Goal: Task Accomplishment & Management: Use online tool/utility

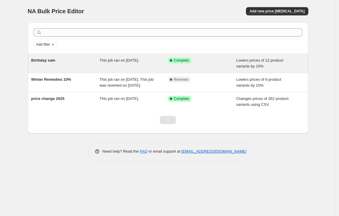
click at [39, 58] on span "Birthday sale" at bounding box center [43, 60] width 24 height 4
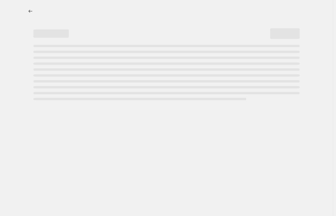
select select "percentage"
select select "collection"
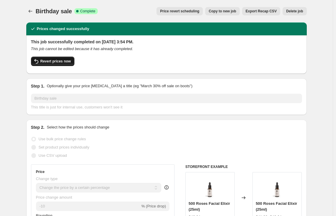
click at [47, 64] on button "Revert prices now" at bounding box center [52, 61] width 43 height 9
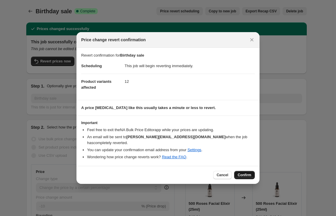
click at [240, 153] on span "Confirm" at bounding box center [244, 175] width 14 height 5
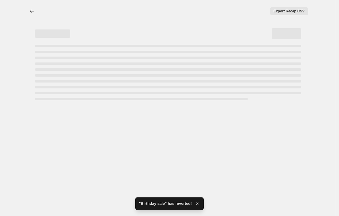
select select "percentage"
select select "collection"
